Goal: Task Accomplishment & Management: Manage account settings

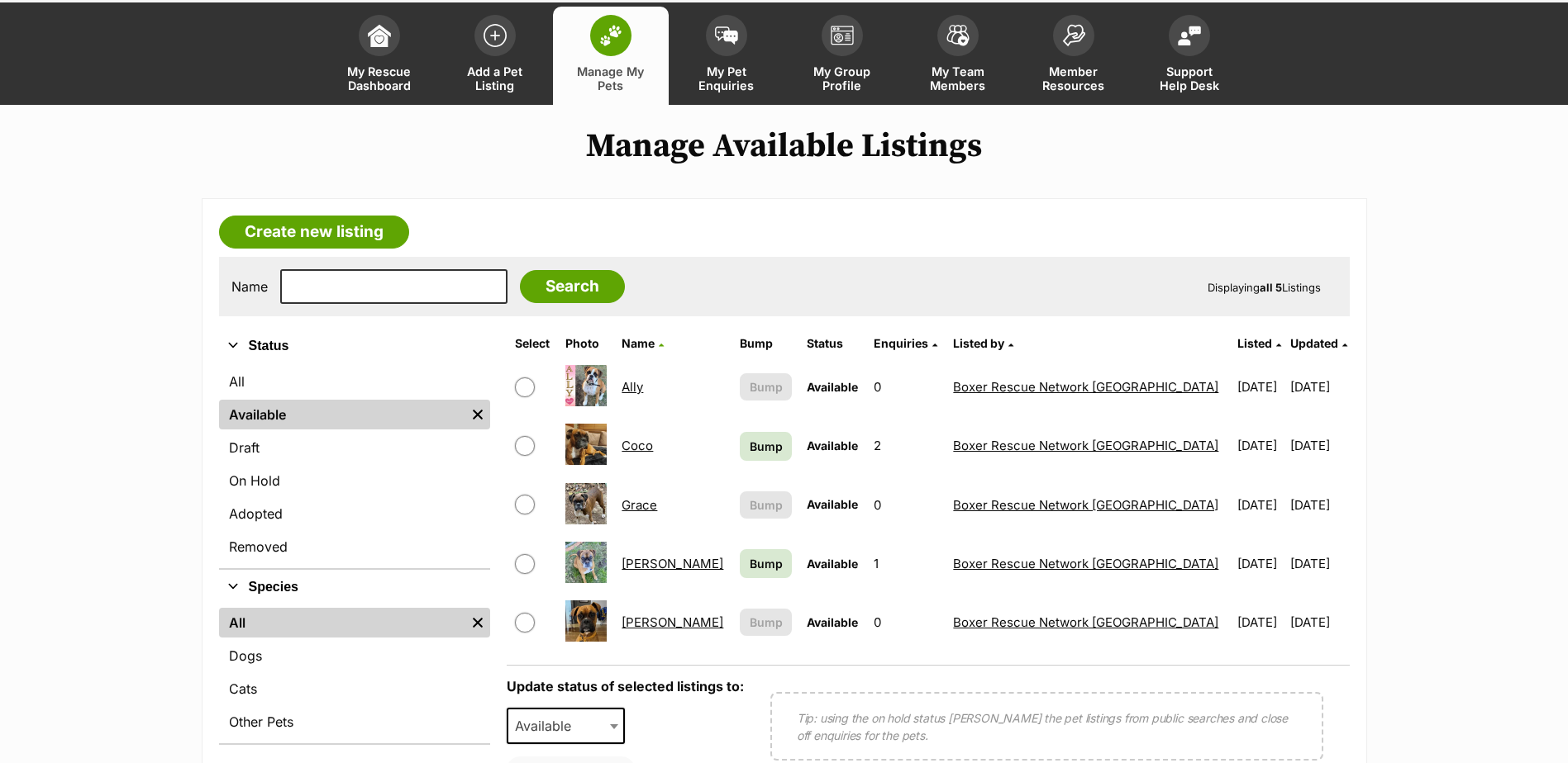
click at [653, 447] on link "Coco" at bounding box center [637, 445] width 32 height 16
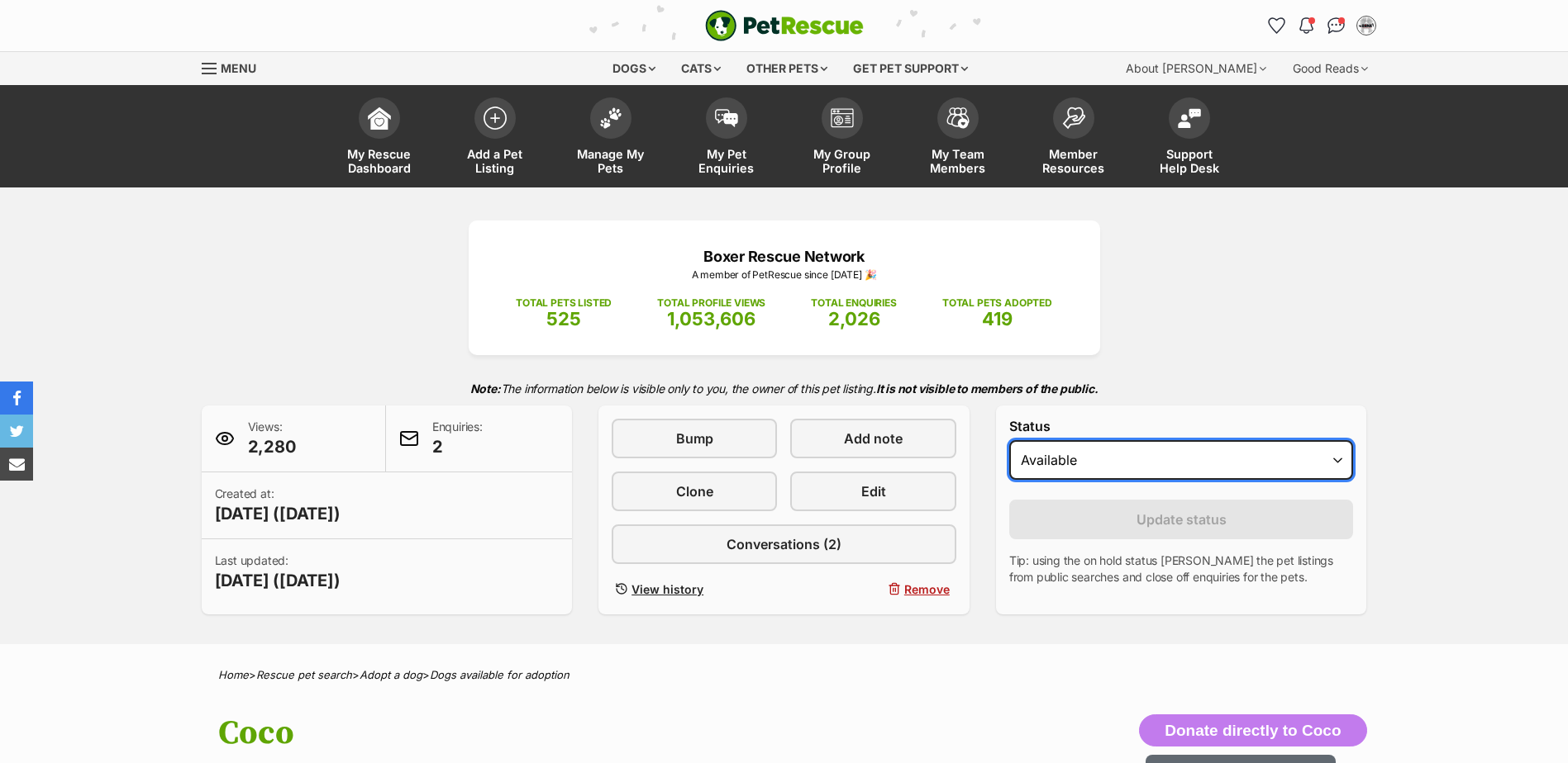
click at [1340, 464] on select "Draft - not available as listing has enquires Available On hold Adopted" at bounding box center [1181, 460] width 345 height 40
select select "on_hold"
click at [1009, 440] on select "Draft - not available as listing has enquires Available On hold Adopted" at bounding box center [1181, 460] width 345 height 40
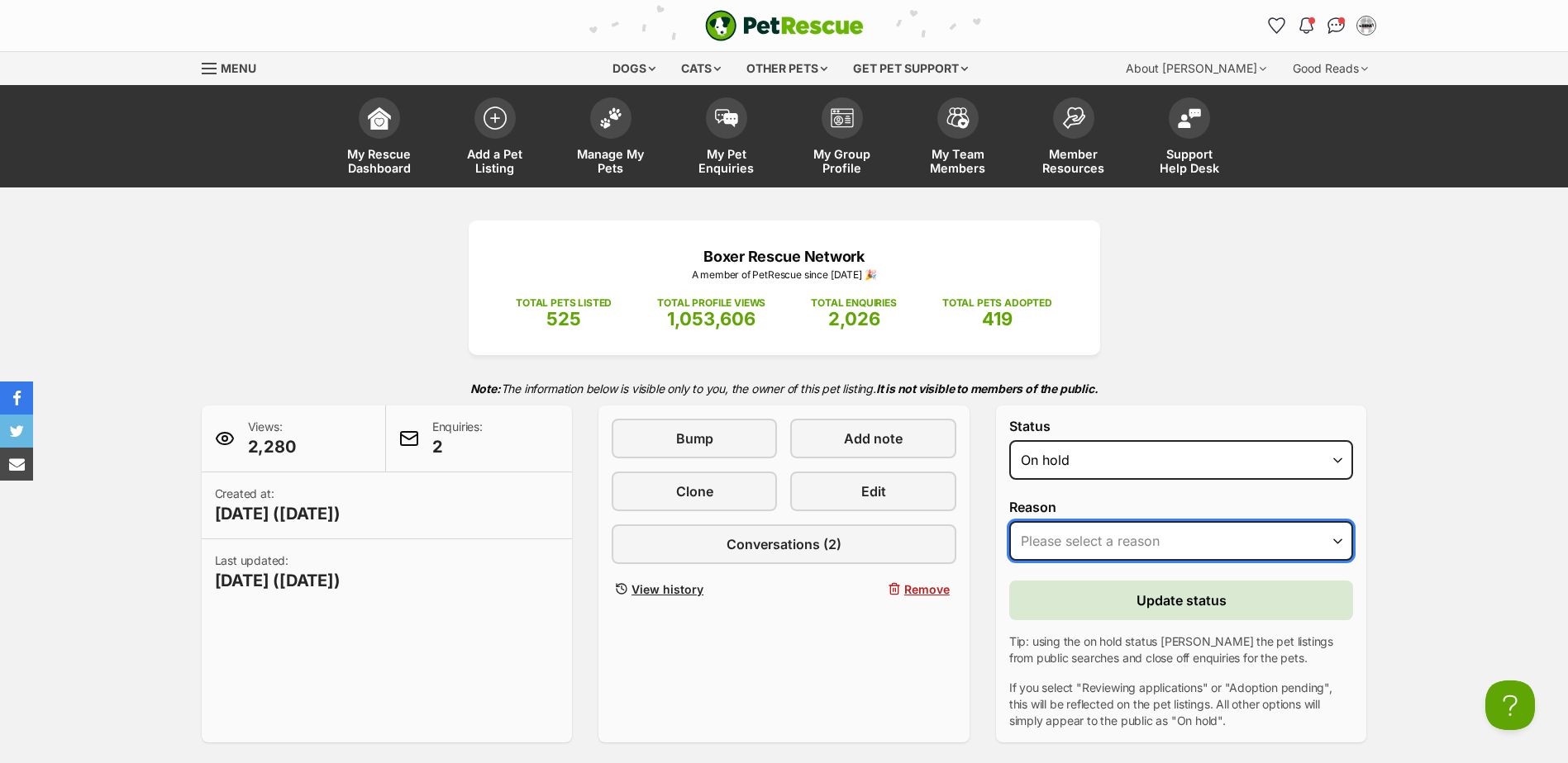
click at [1336, 544] on select "Please select a reason Medical reasons Reviewing applications Adoption pending …" at bounding box center [1181, 540] width 345 height 40
select select "adoption_pending"
click at [1009, 521] on select "Please select a reason Medical reasons Reviewing applications Adoption pending …" at bounding box center [1181, 540] width 345 height 40
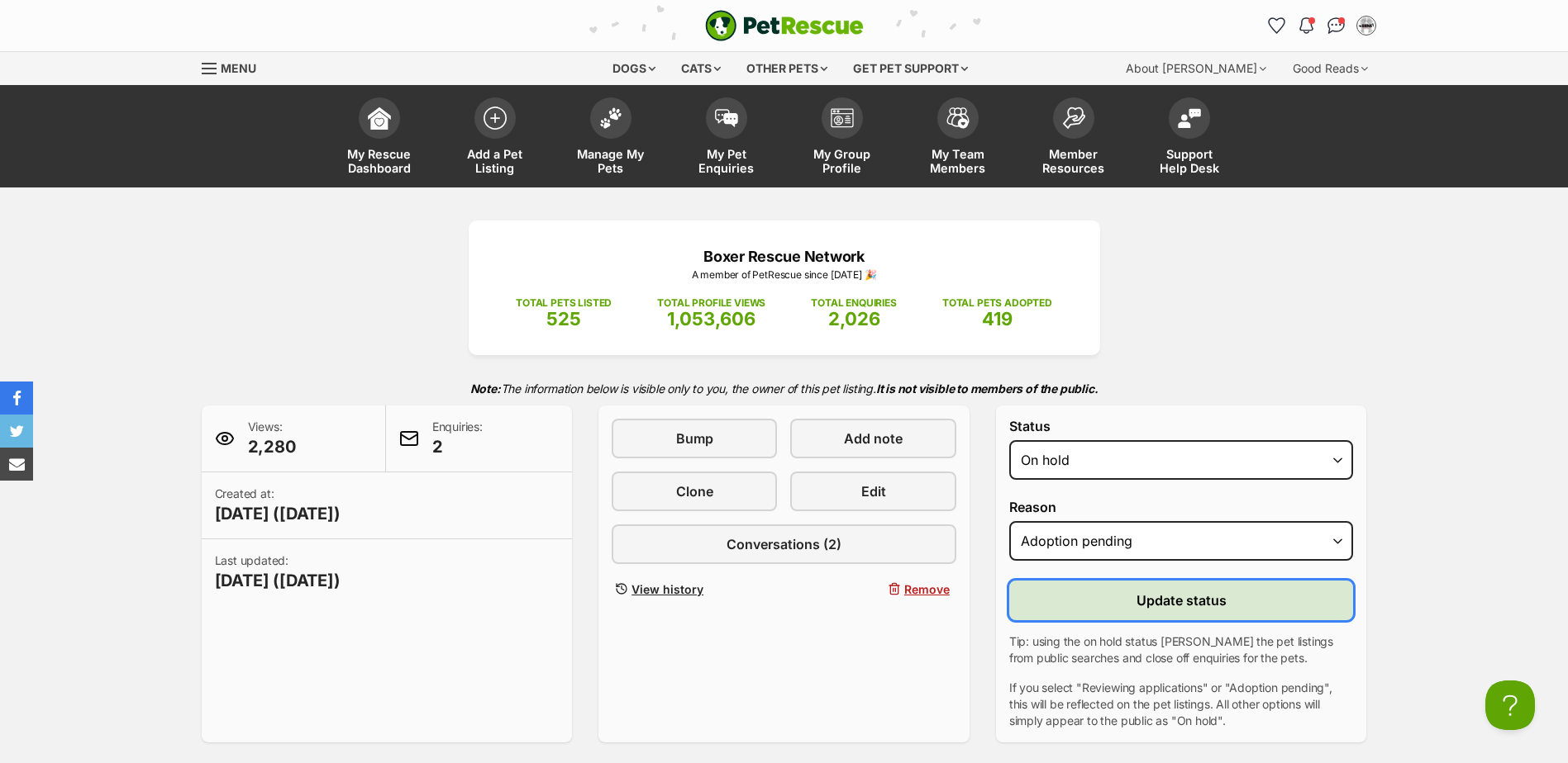
click at [1157, 600] on span "Update status" at bounding box center [1180, 600] width 90 height 19
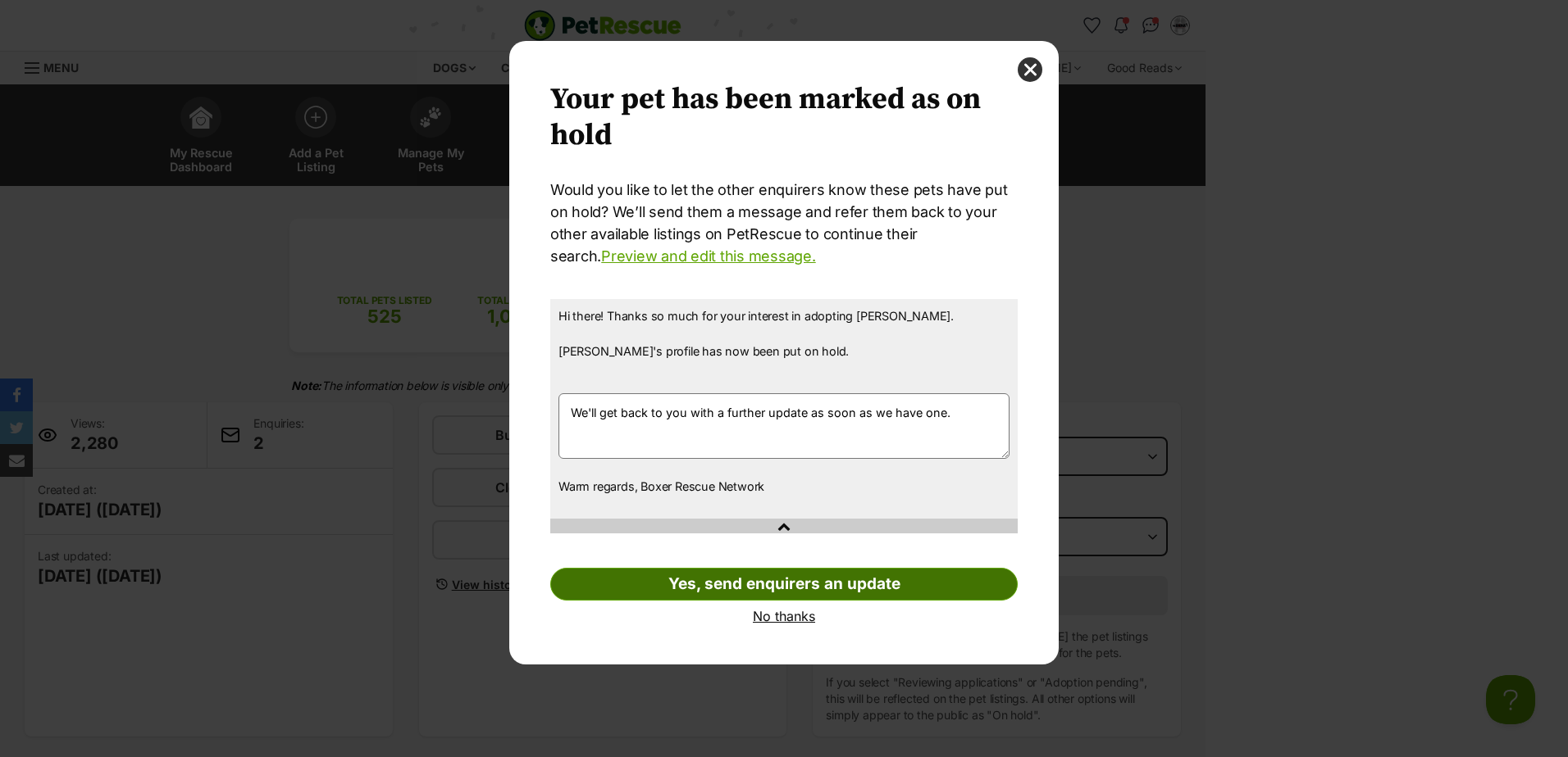
click at [755, 587] on link "Yes, send enquirers an update" at bounding box center [784, 585] width 467 height 33
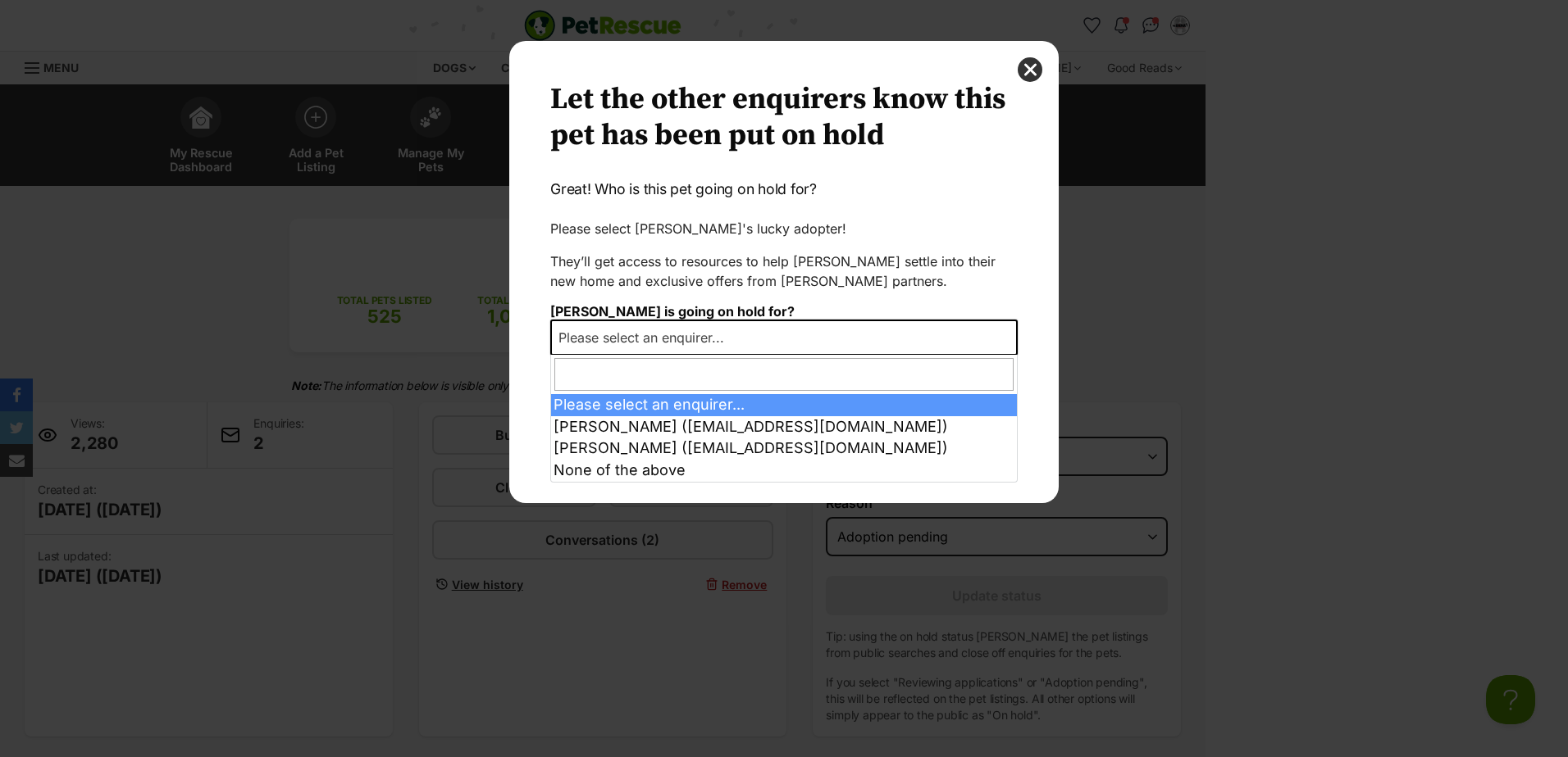
click at [1005, 334] on span "Dialog Window - Close (Press escape to close)" at bounding box center [1009, 338] width 17 height 36
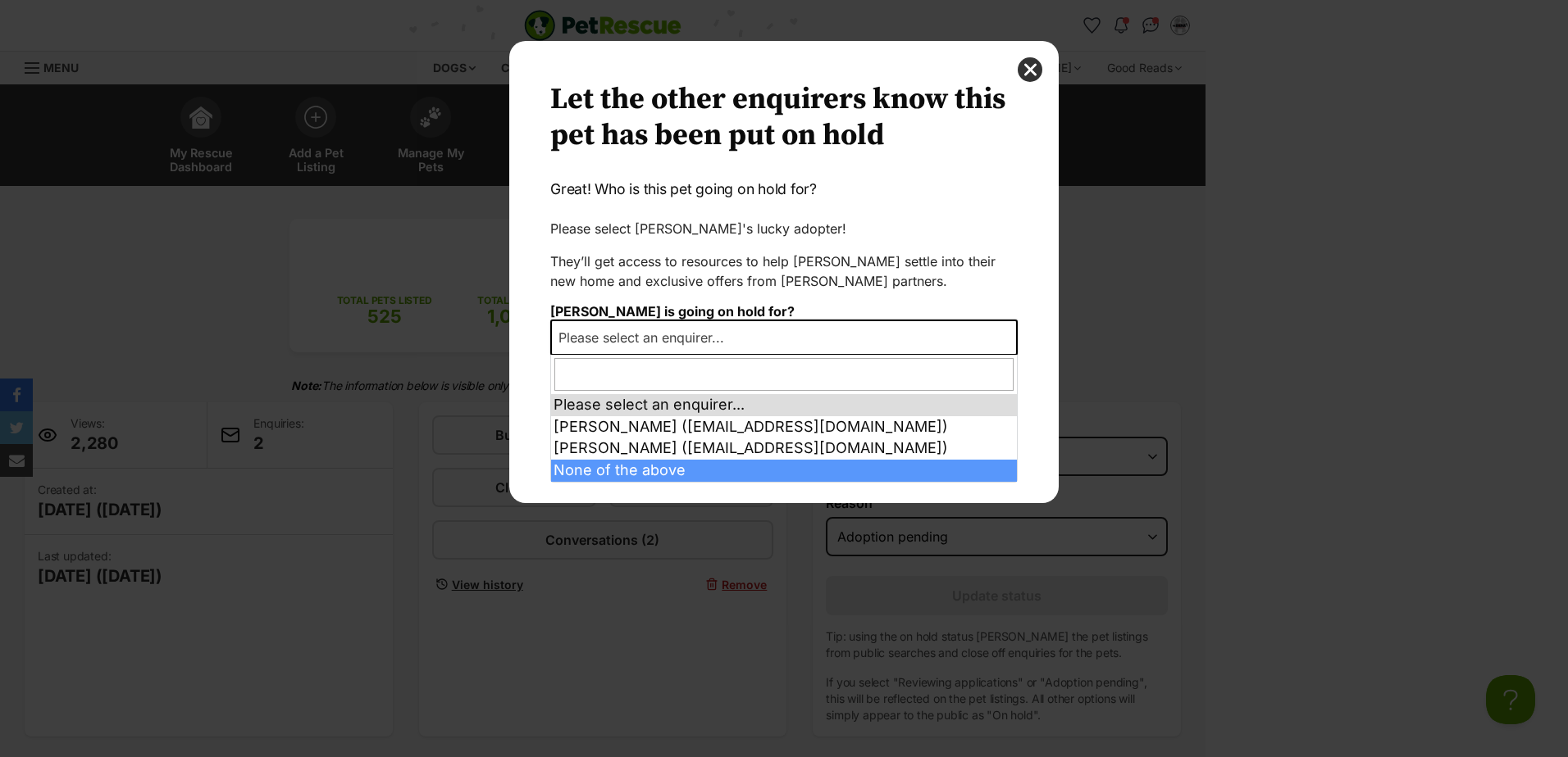
select select "other"
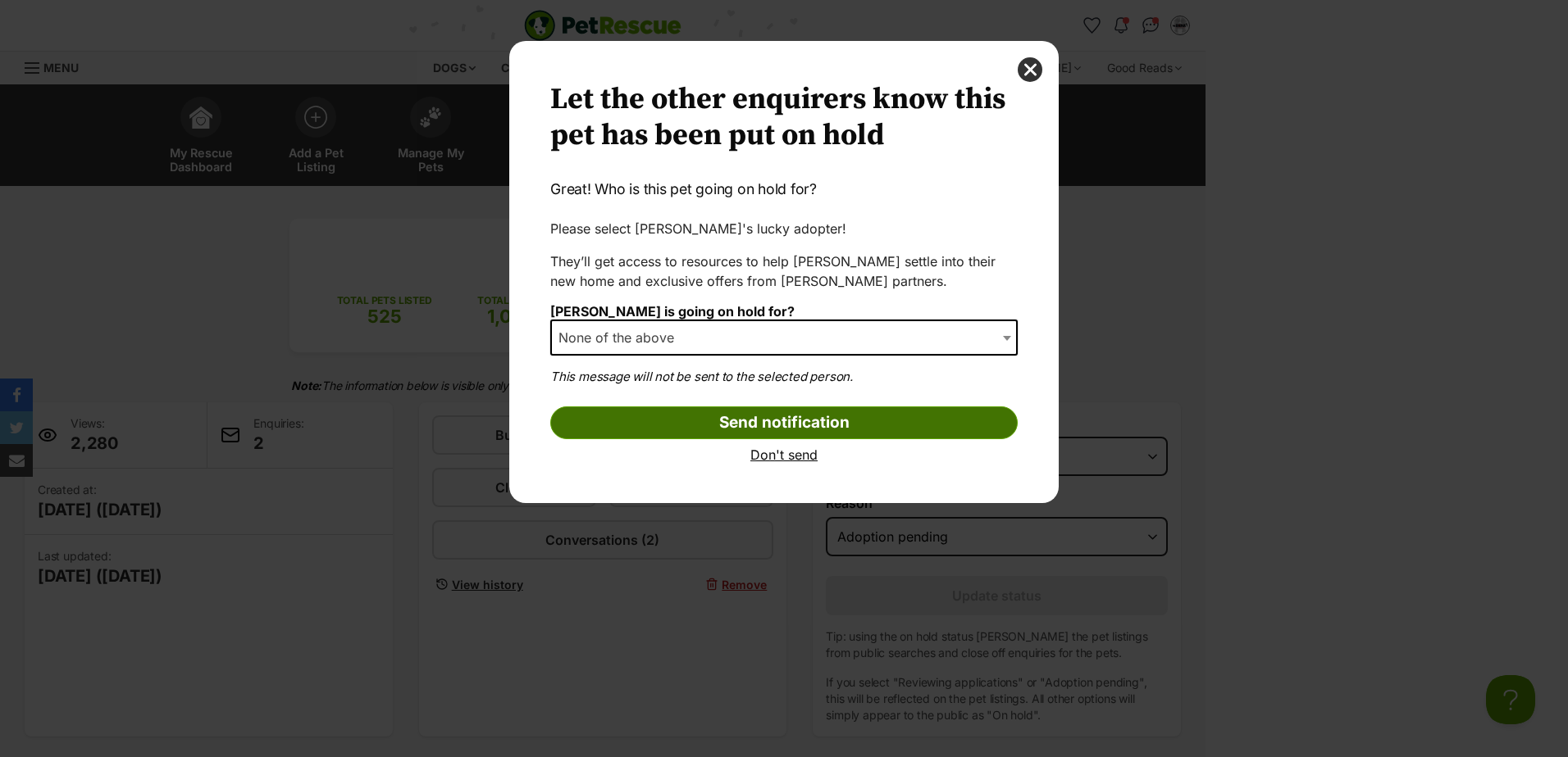
click at [783, 419] on input "Send notification" at bounding box center [784, 423] width 467 height 33
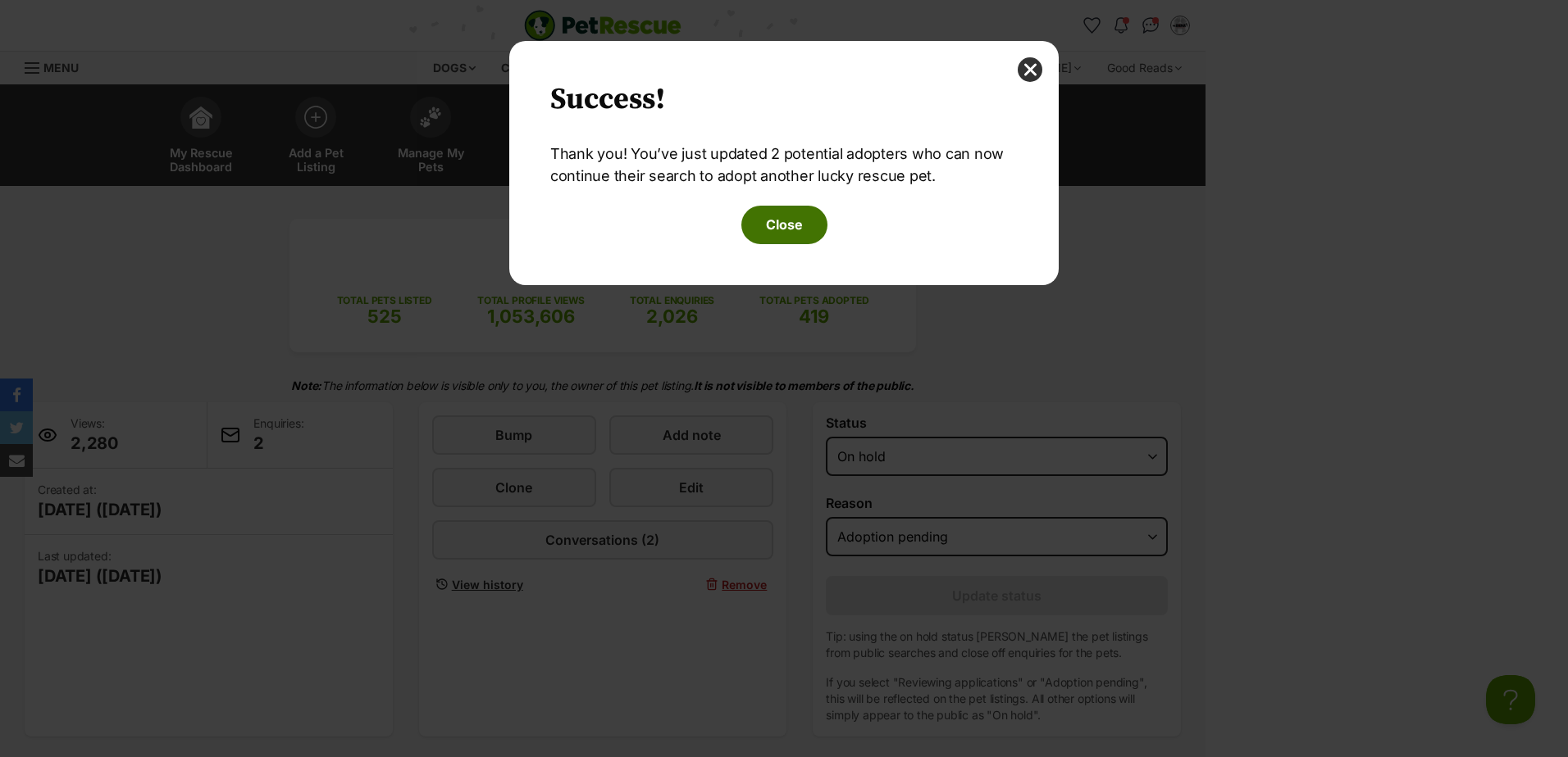
click at [790, 232] on button "Close" at bounding box center [785, 224] width 86 height 38
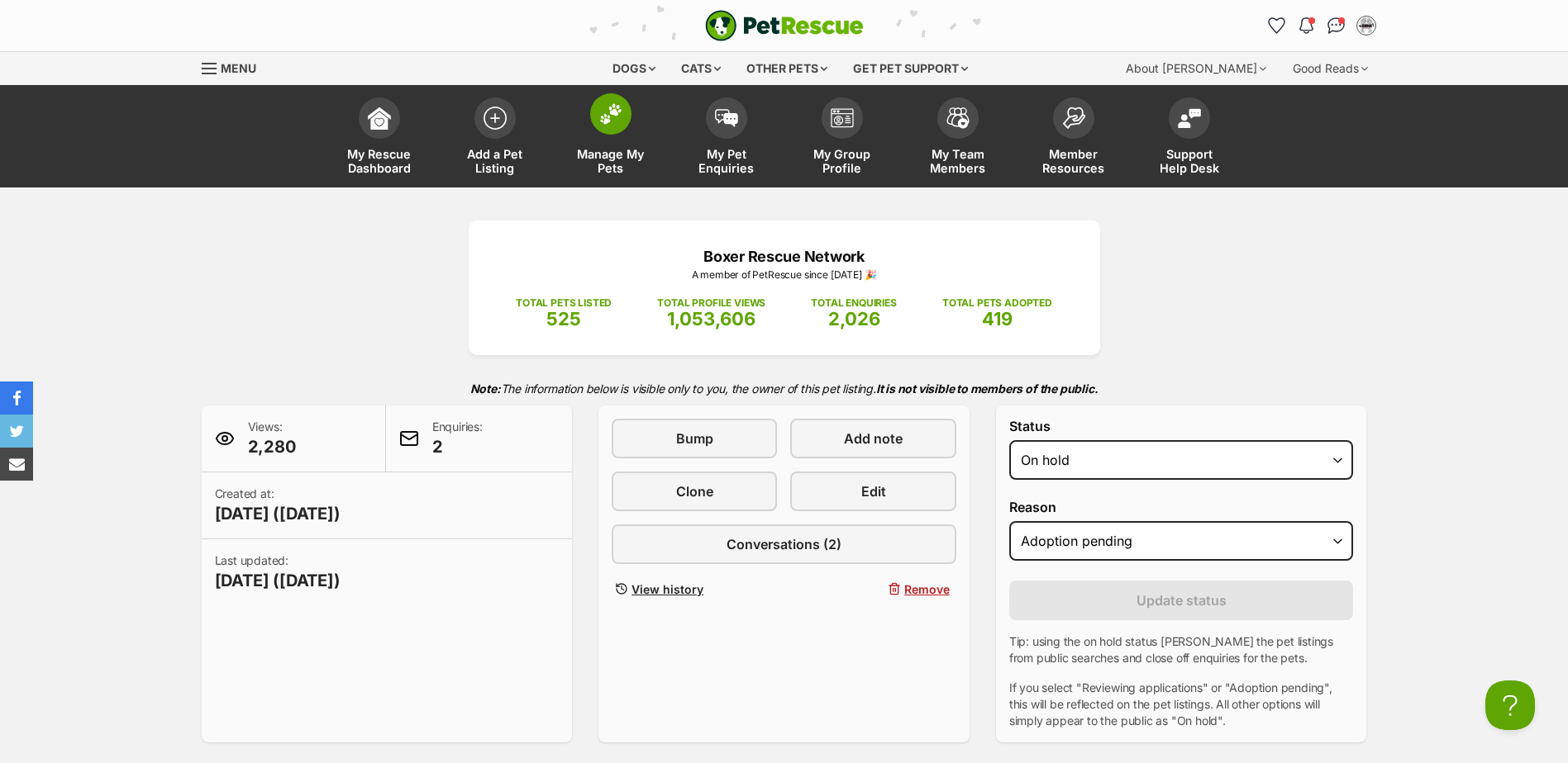
click at [612, 138] on link "Manage My Pets" at bounding box center [610, 138] width 116 height 98
